Goal: Use online tool/utility: Use online tool/utility

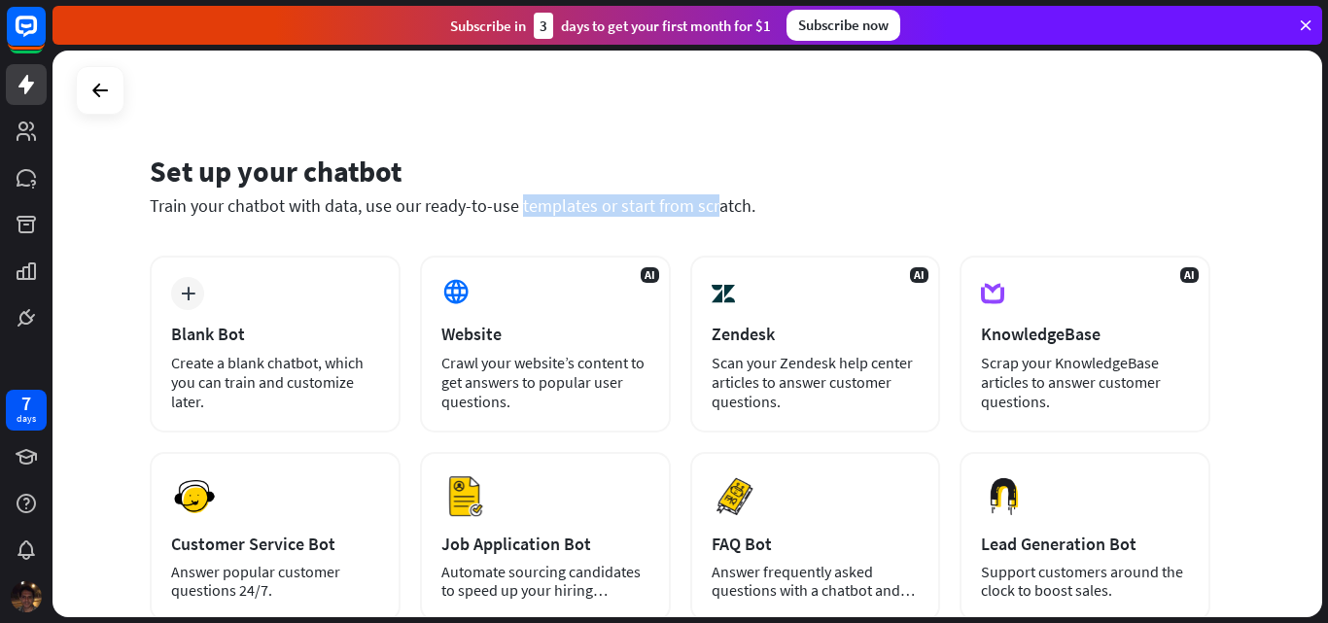
drag, startPoint x: 418, startPoint y: 194, endPoint x: 571, endPoint y: 215, distance: 154.2
click at [571, 215] on div "Set up your chatbot Train your chatbot with data, use our ready-to-use template…" at bounding box center [680, 185] width 1061 height 64
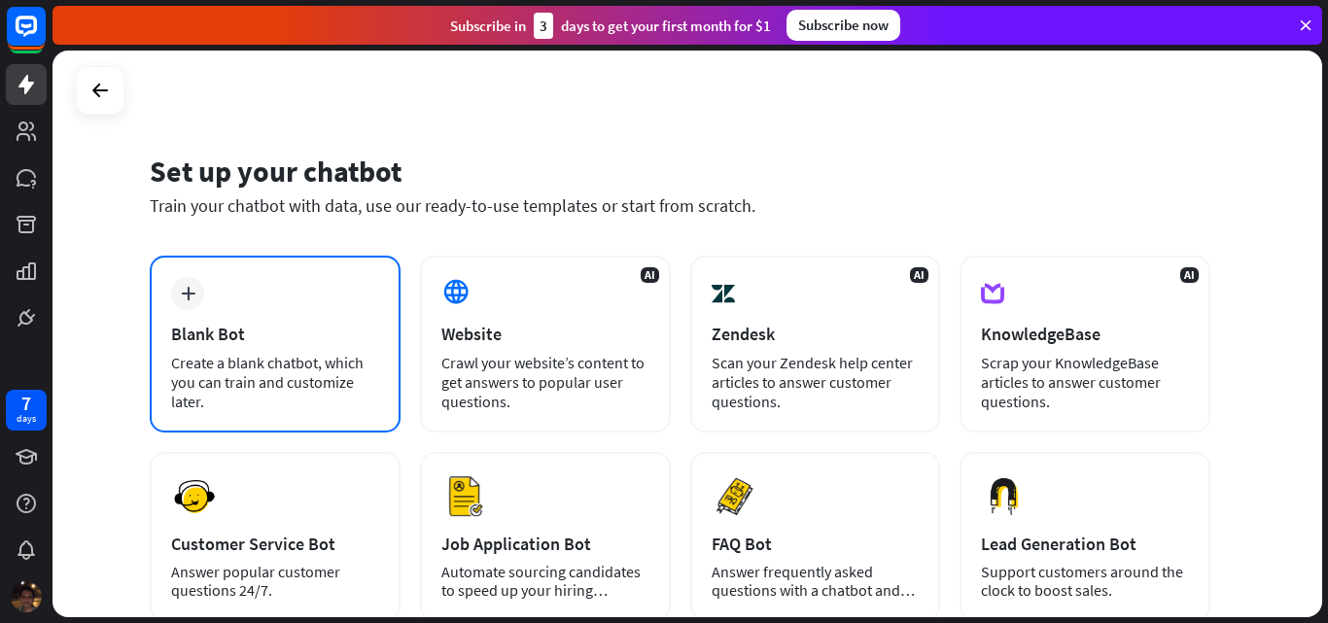
click at [300, 372] on div "Create a blank chatbot, which you can train and customize later." at bounding box center [275, 382] width 208 height 58
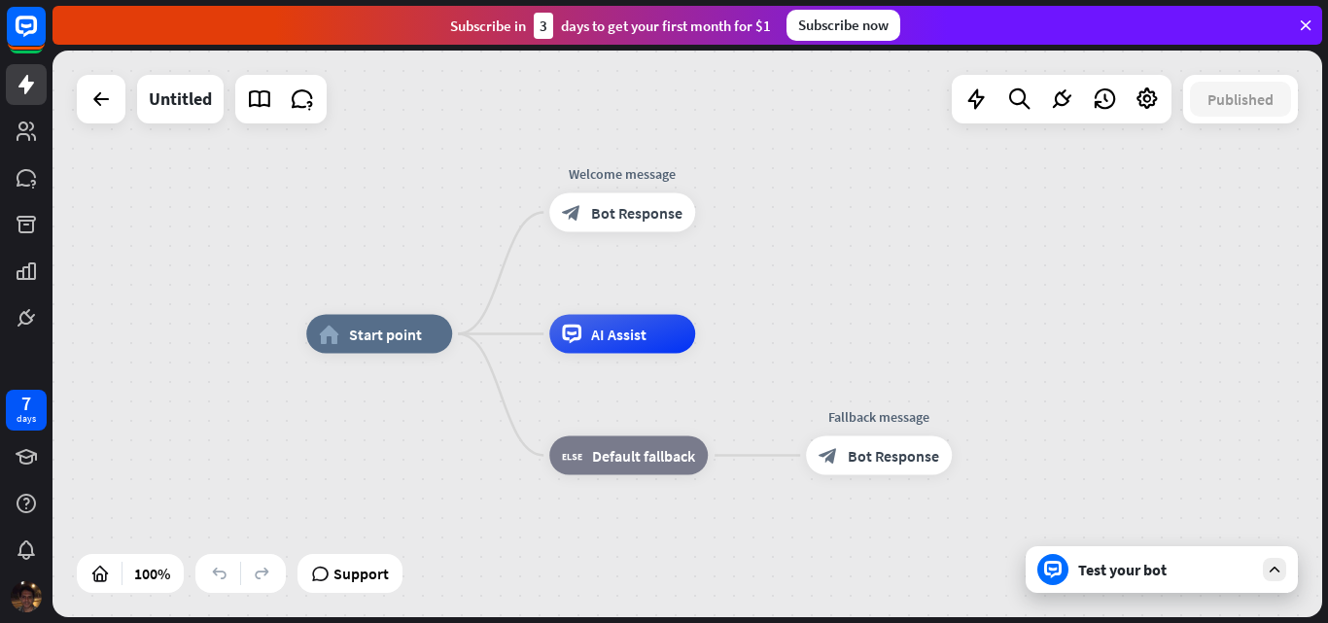
click at [1105, 605] on div "home_2 Start point Welcome message block_bot_response Bot Response AI Assist bl…" at bounding box center [941, 618] width 1270 height 567
click at [1136, 584] on div "Test your bot" at bounding box center [1162, 570] width 272 height 47
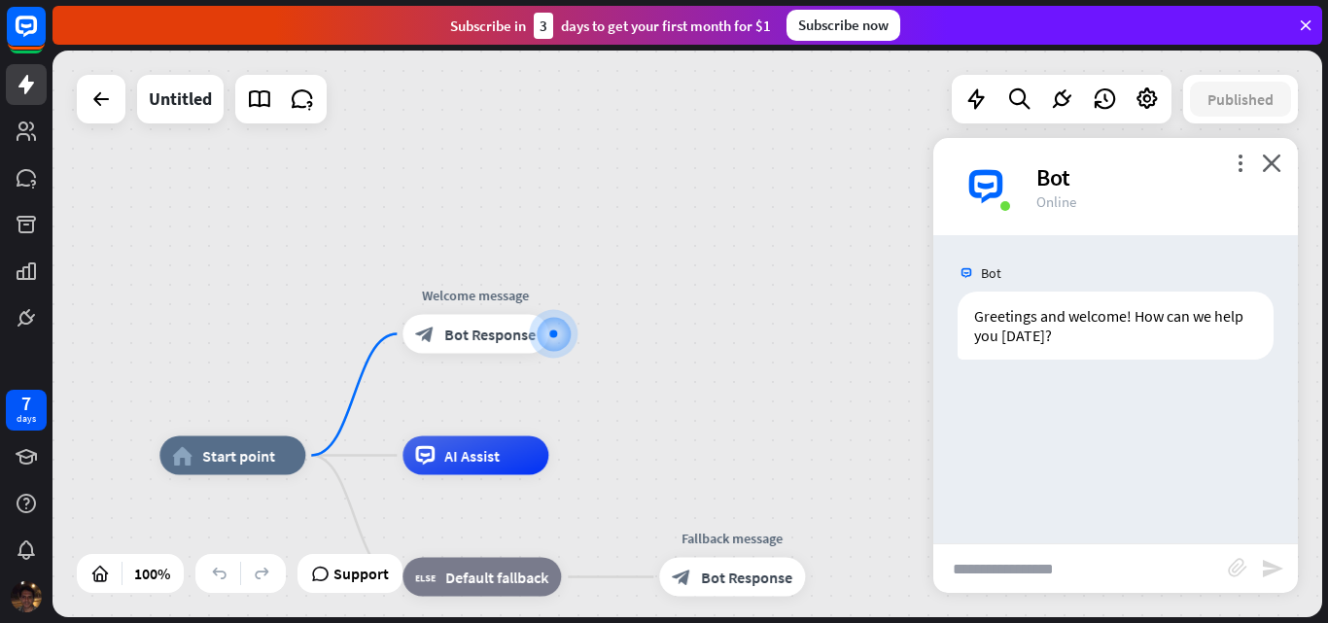
click at [1023, 559] on input "text" at bounding box center [1081, 569] width 295 height 49
click at [1034, 567] on input "text" at bounding box center [1081, 569] width 295 height 49
type input "**********"
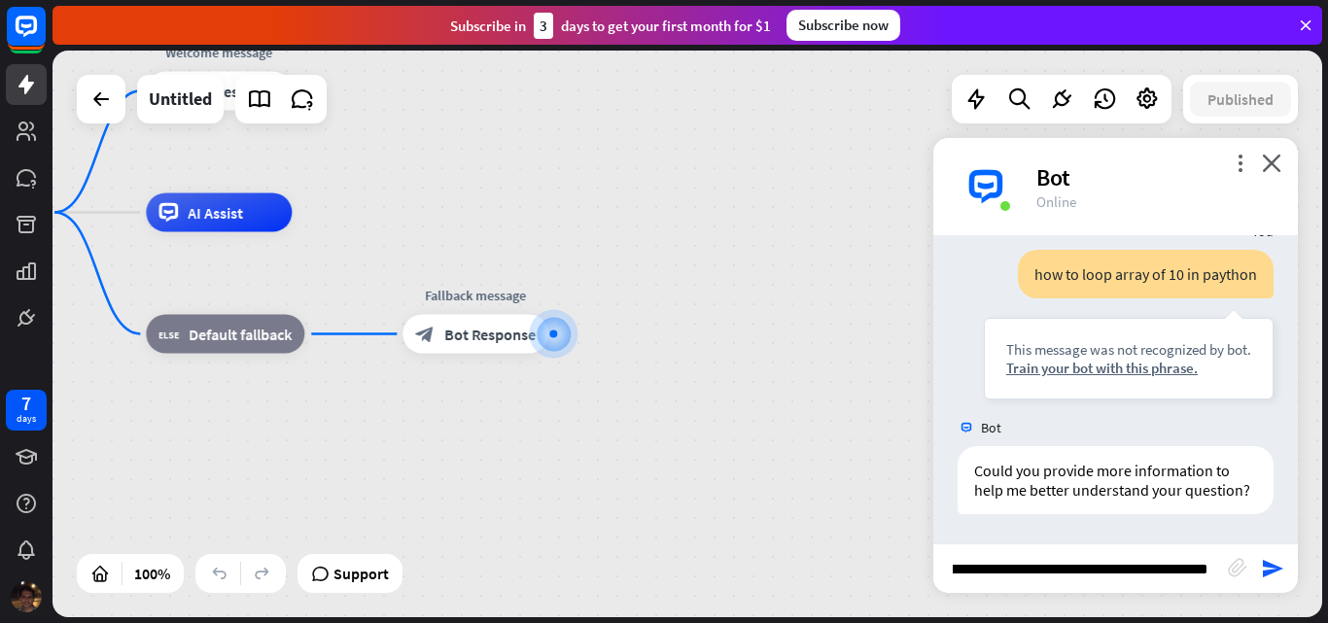
scroll to position [0, 159]
type input "**********"
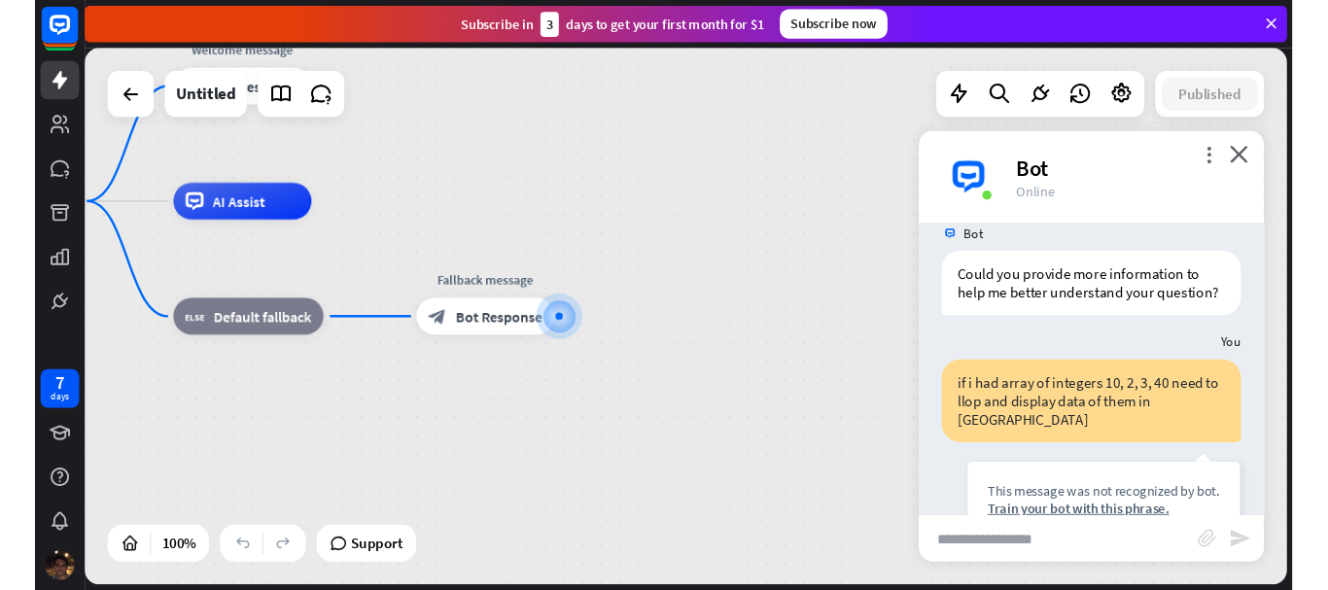
scroll to position [339, 0]
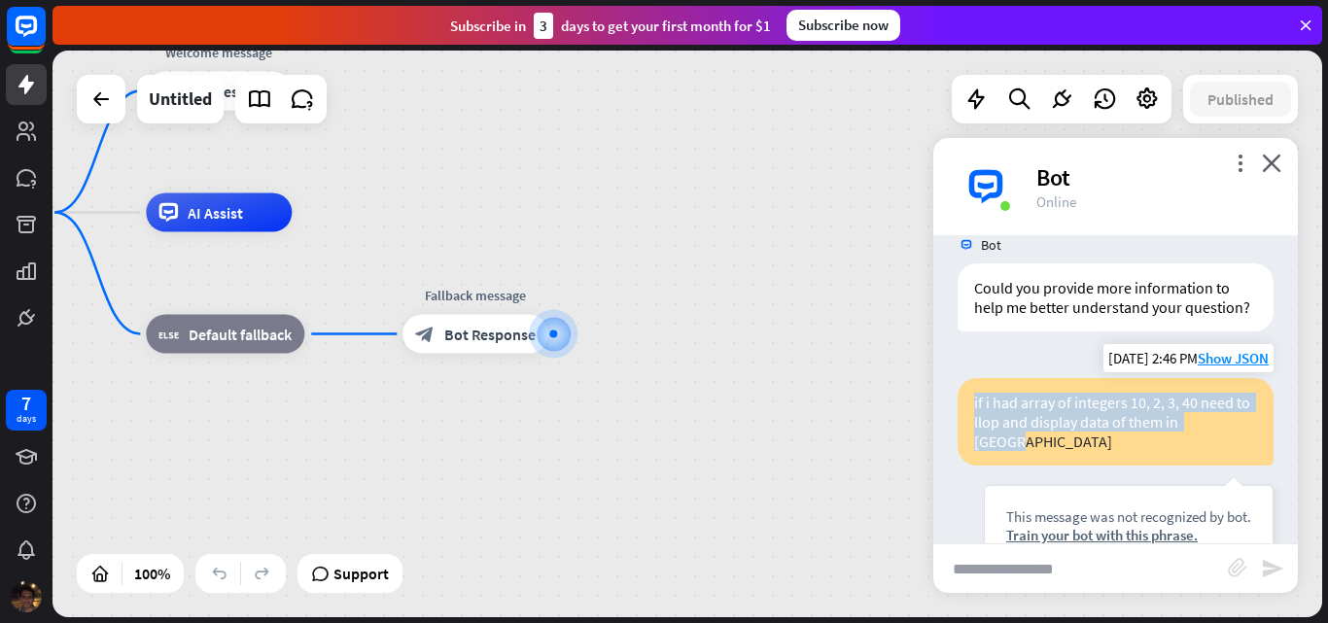
drag, startPoint x: 974, startPoint y: 420, endPoint x: 1036, endPoint y: 461, distance: 73.6
click at [1036, 461] on div "if i had array of integers 10, 2, 3, 40 need to llop and display data of them i…" at bounding box center [1116, 422] width 316 height 88
copy div "if i had array of integers 10, 2, 3, 40 need to llop and display data of them i…"
